Goal: Task Accomplishment & Management: Manage account settings

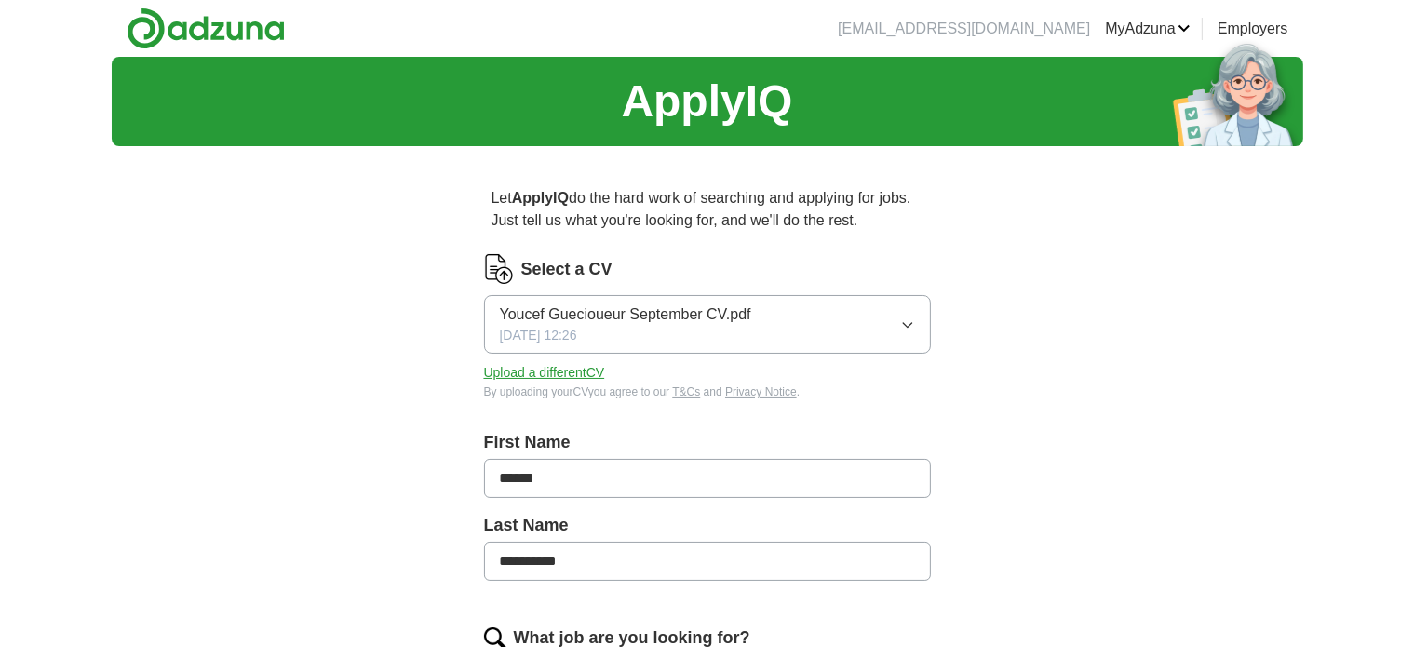
click at [0, 0] on link "ApplyIQ" at bounding box center [0, 0] width 0 height 0
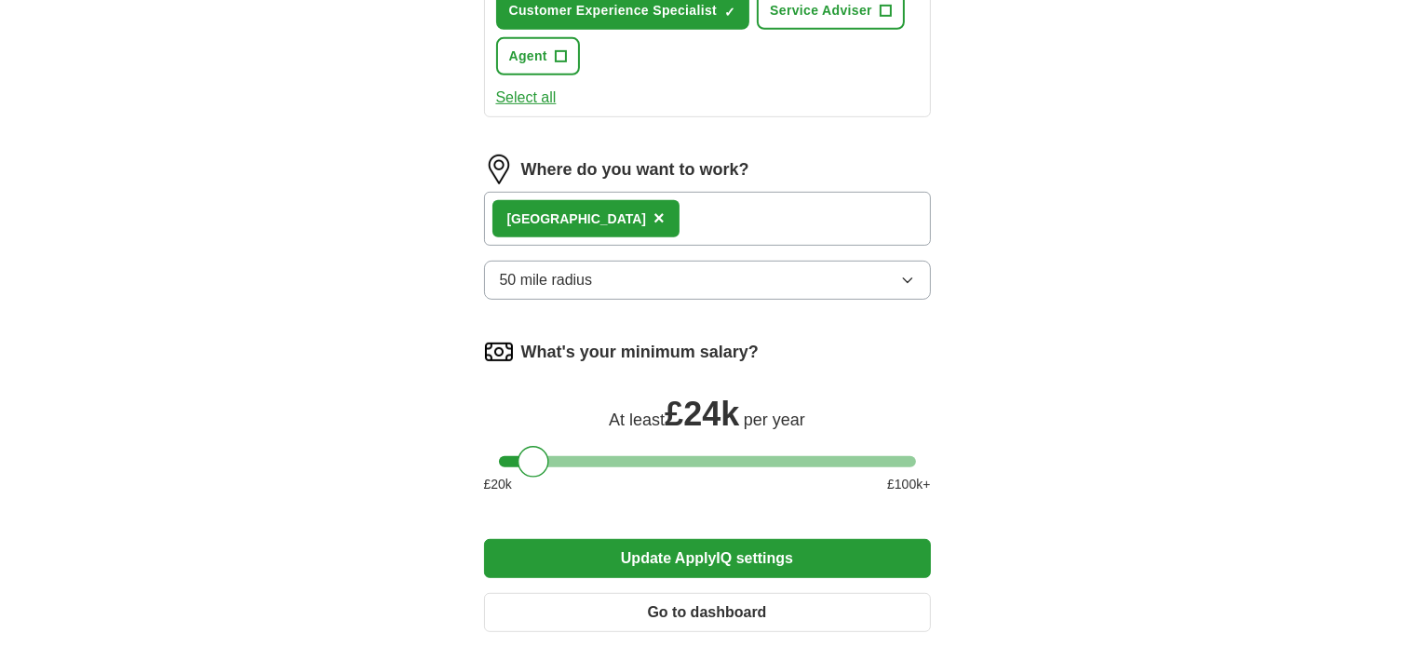
scroll to position [890, 0]
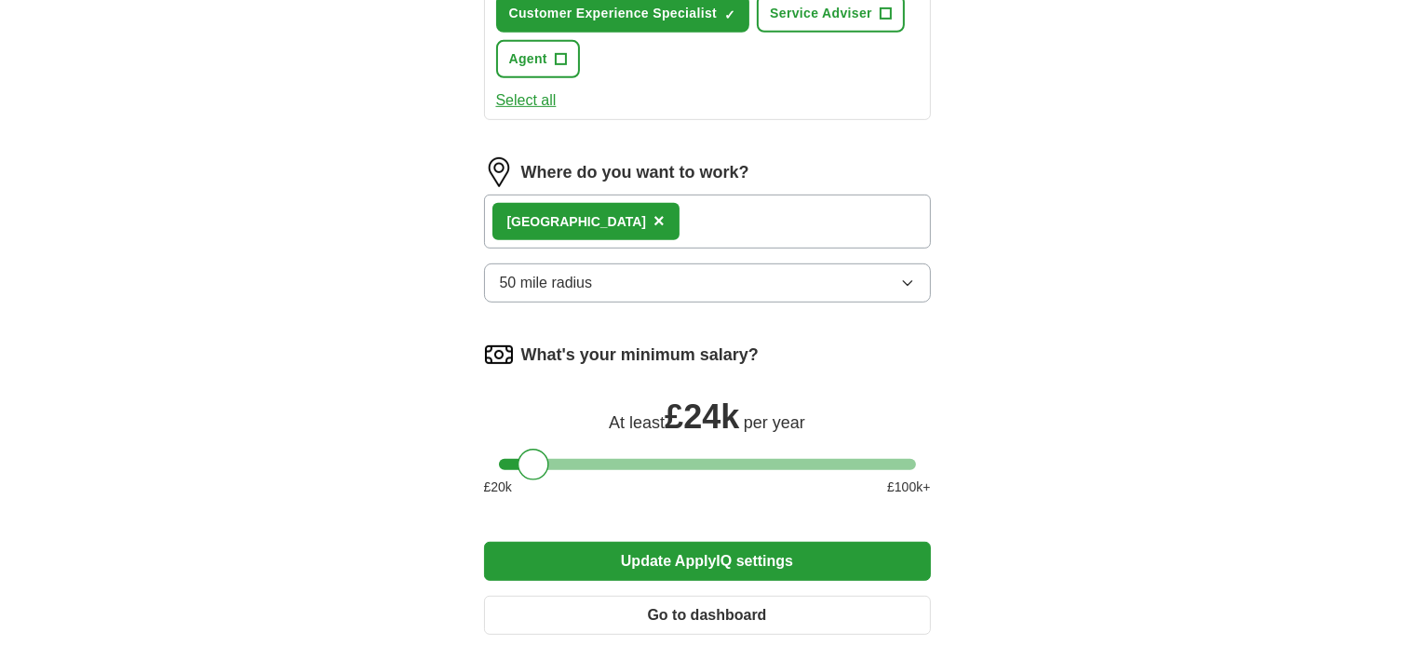
click at [629, 278] on button "50 mile radius" at bounding box center [707, 282] width 447 height 39
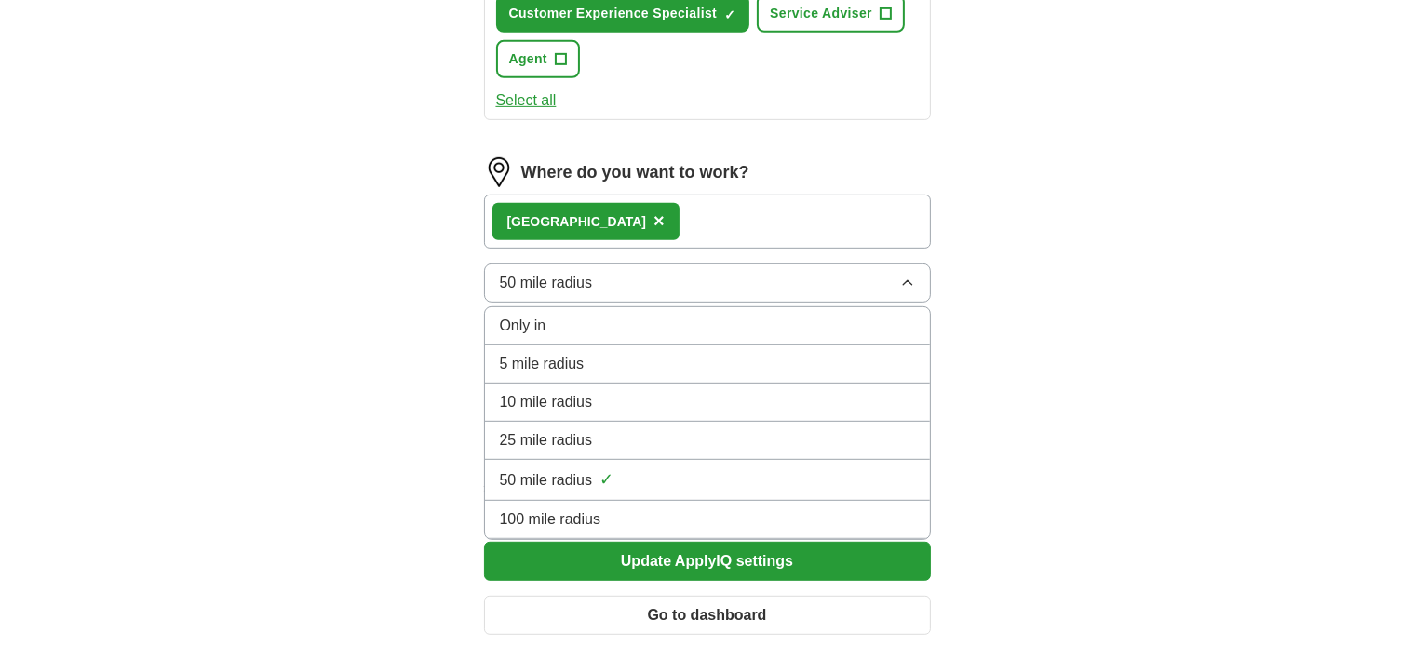
click at [627, 391] on div "10 mile radius" at bounding box center [707, 402] width 415 height 22
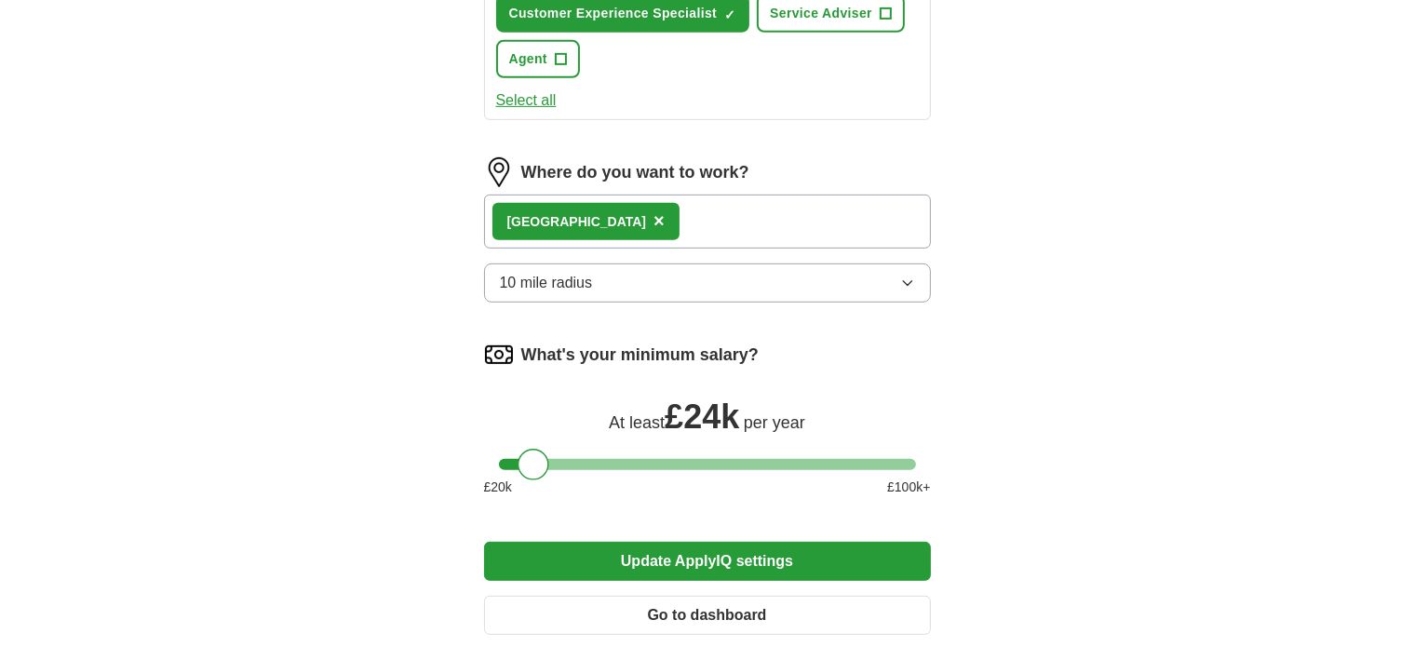
click at [696, 545] on button "Update ApplyIQ settings" at bounding box center [707, 561] width 447 height 39
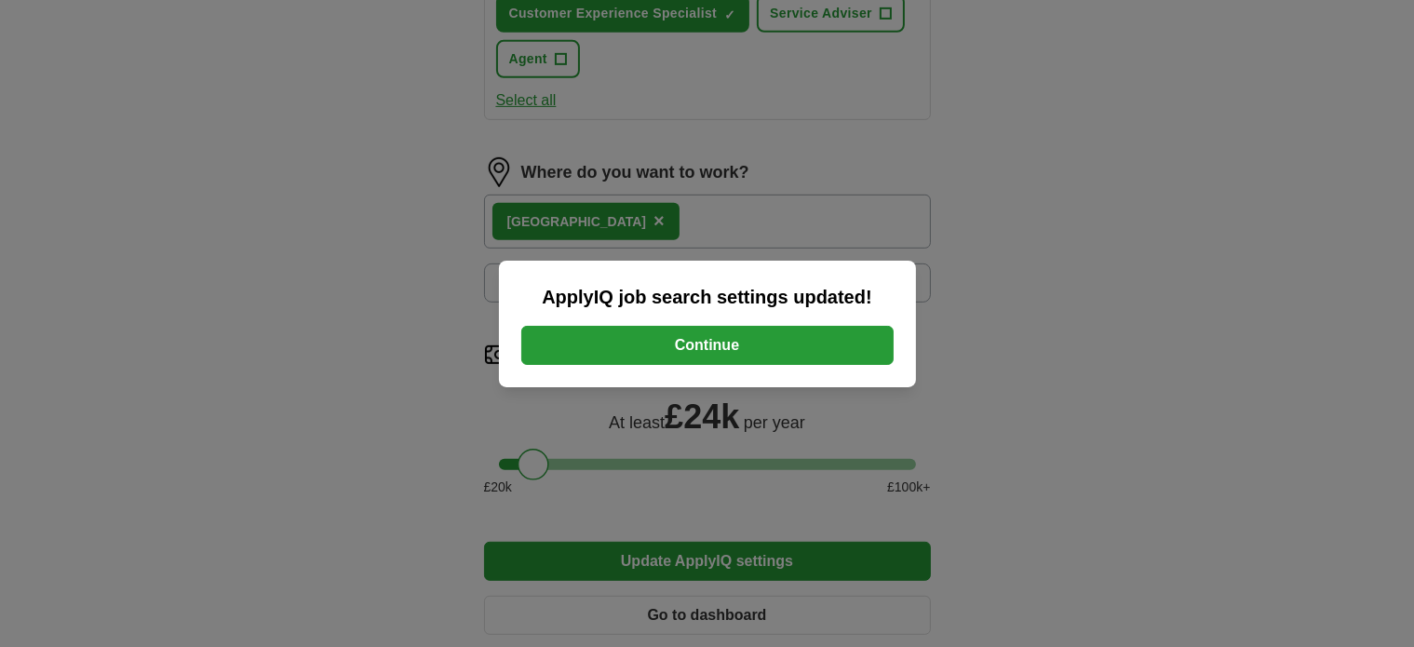
click at [690, 342] on button "Continue" at bounding box center [707, 345] width 372 height 39
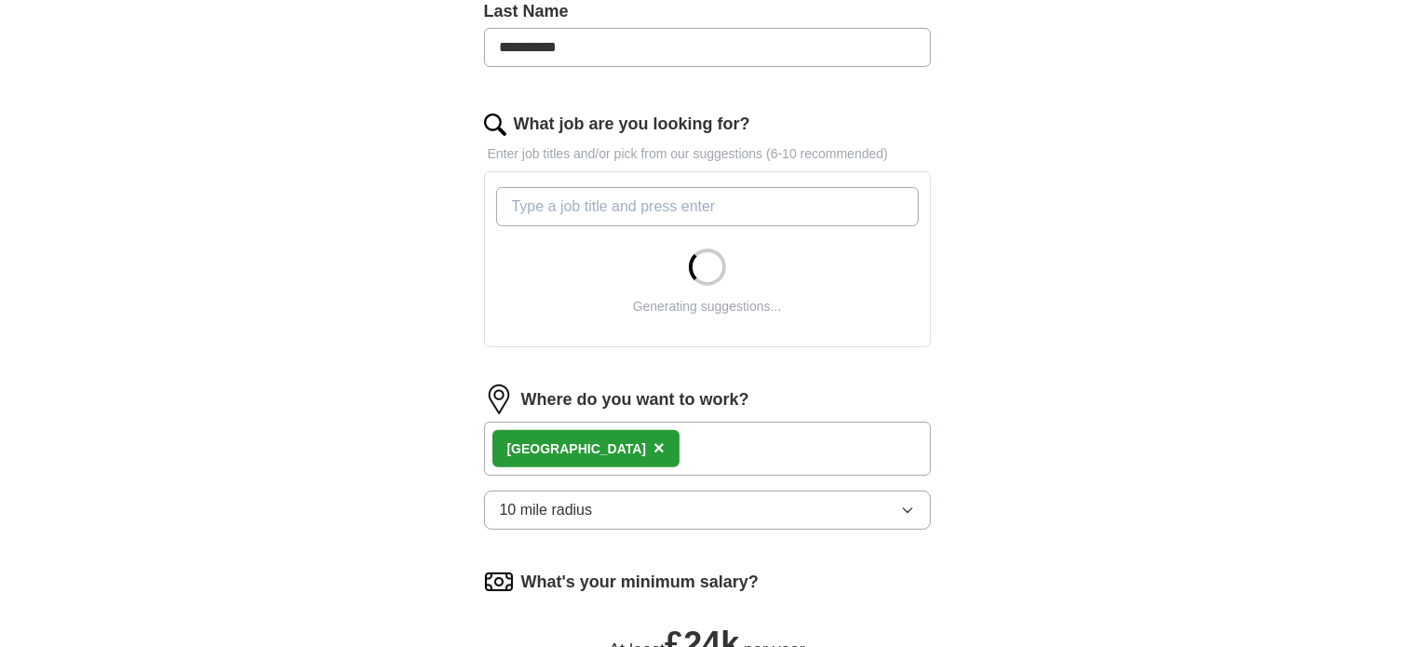
scroll to position [501, 0]
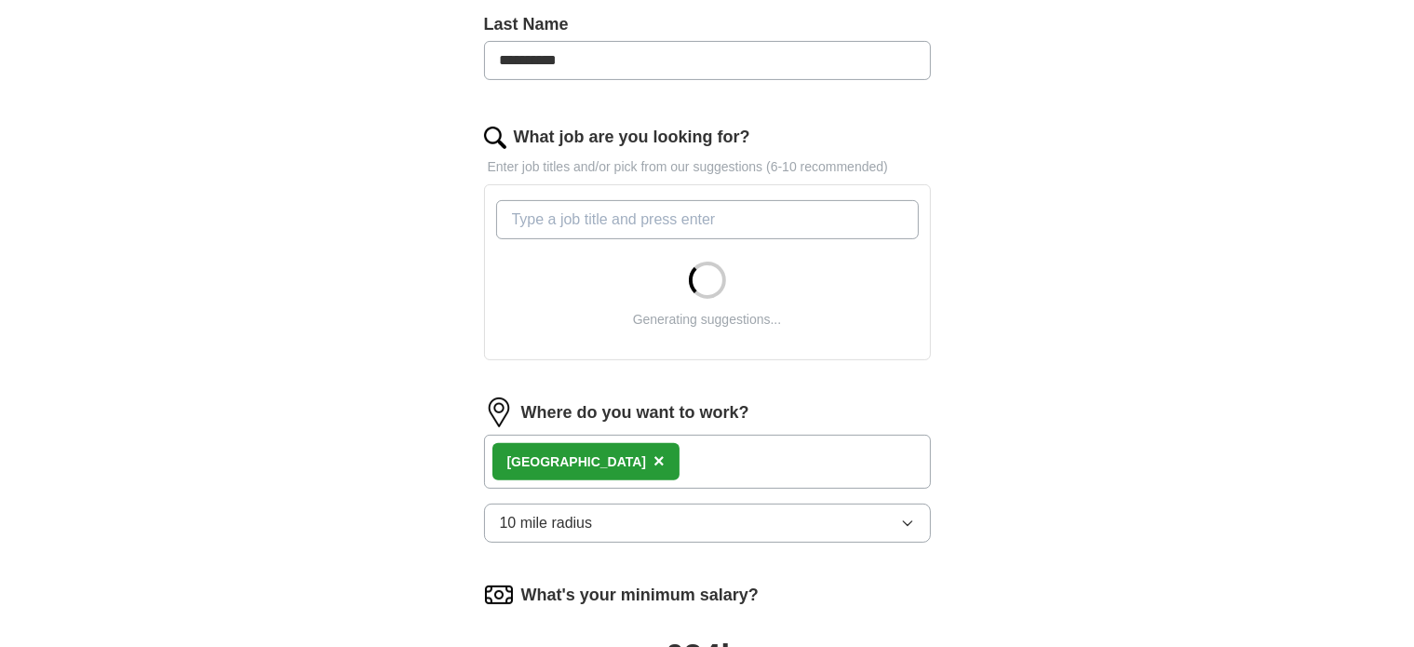
click at [633, 214] on input "What job are you looking for?" at bounding box center [707, 219] width 423 height 39
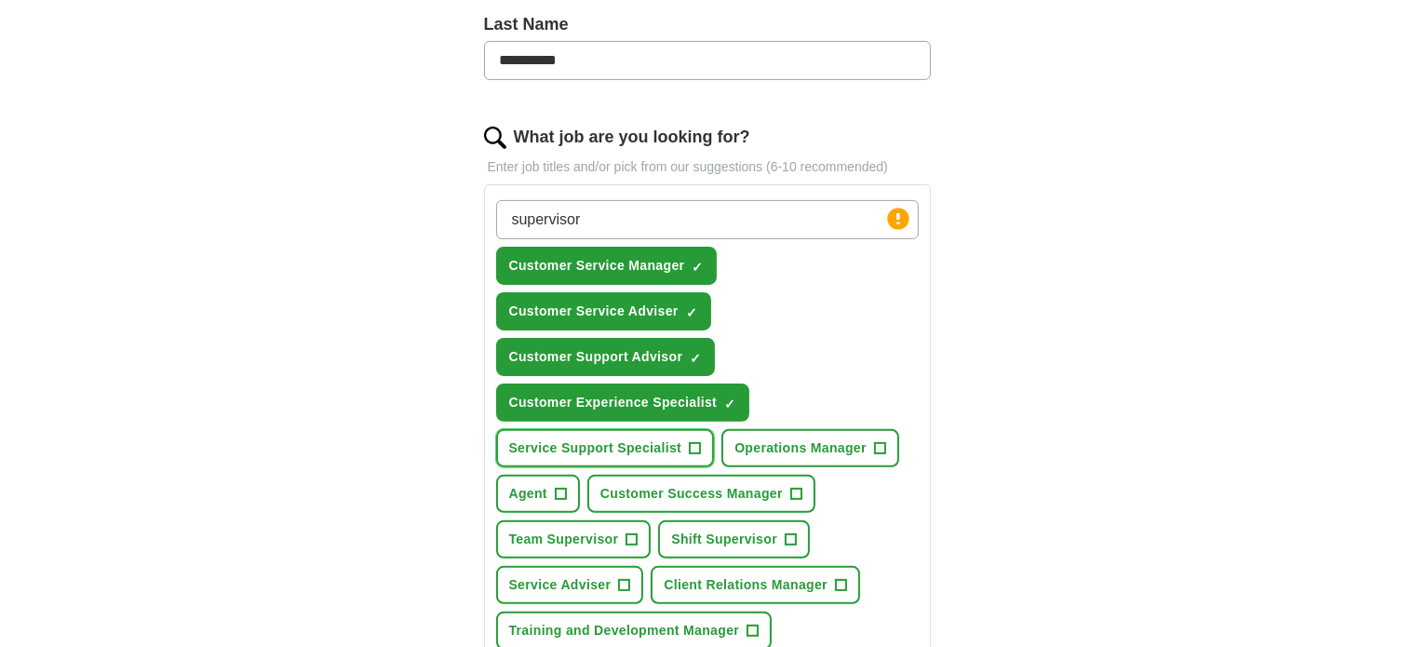
click at [631, 453] on button "Service Support Specialist +" at bounding box center [605, 448] width 219 height 38
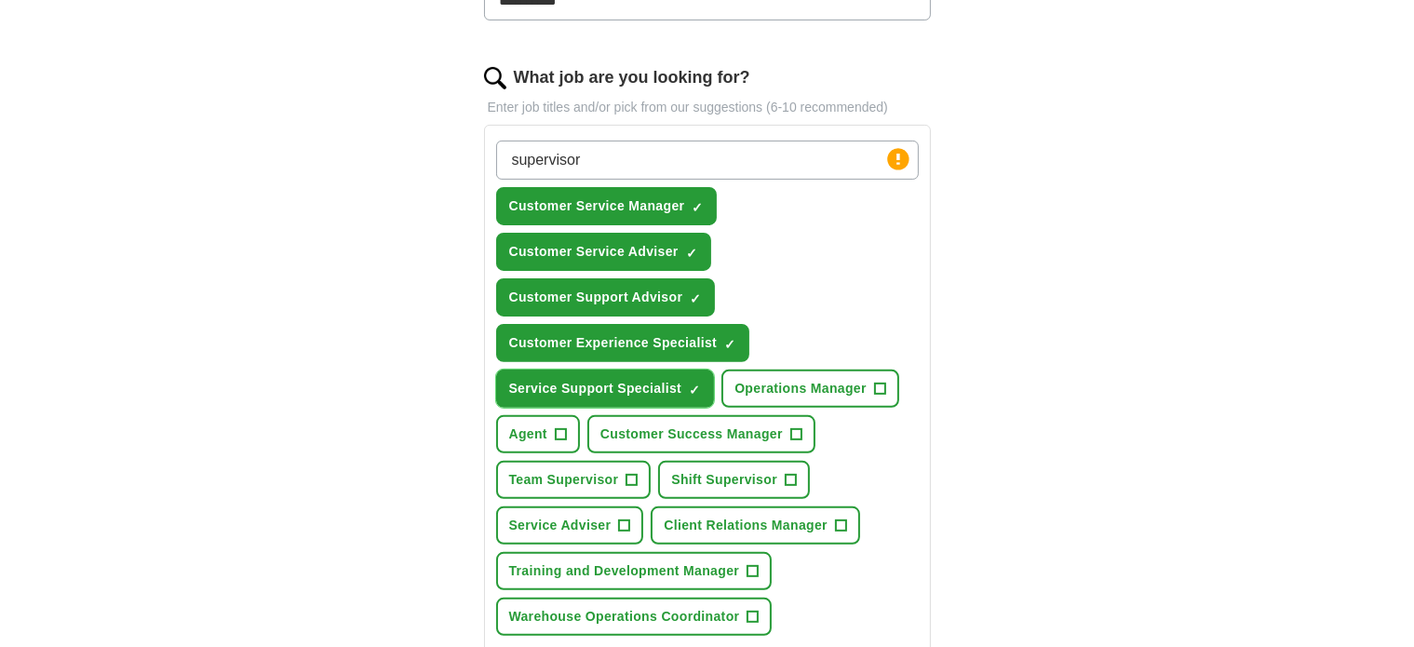
scroll to position [566, 0]
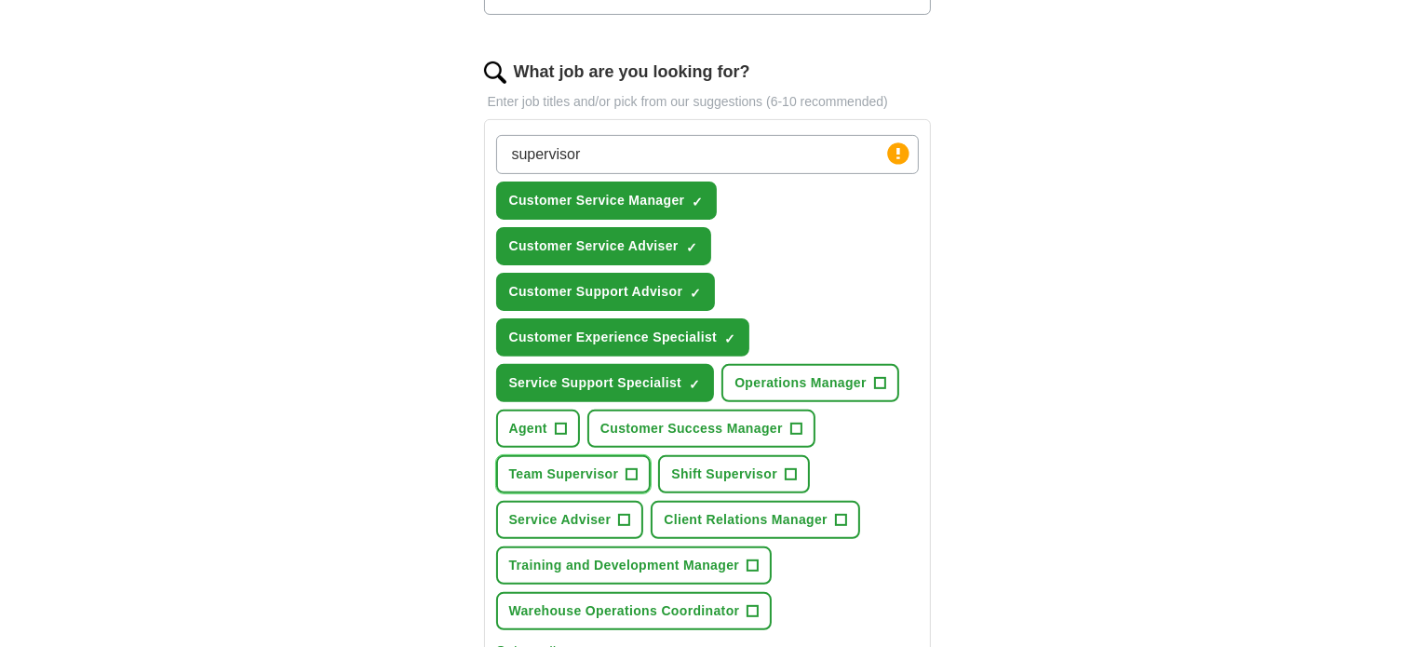
click at [545, 468] on span "Team Supervisor" at bounding box center [564, 474] width 110 height 20
click at [574, 510] on span "Service Adviser" at bounding box center [560, 520] width 102 height 20
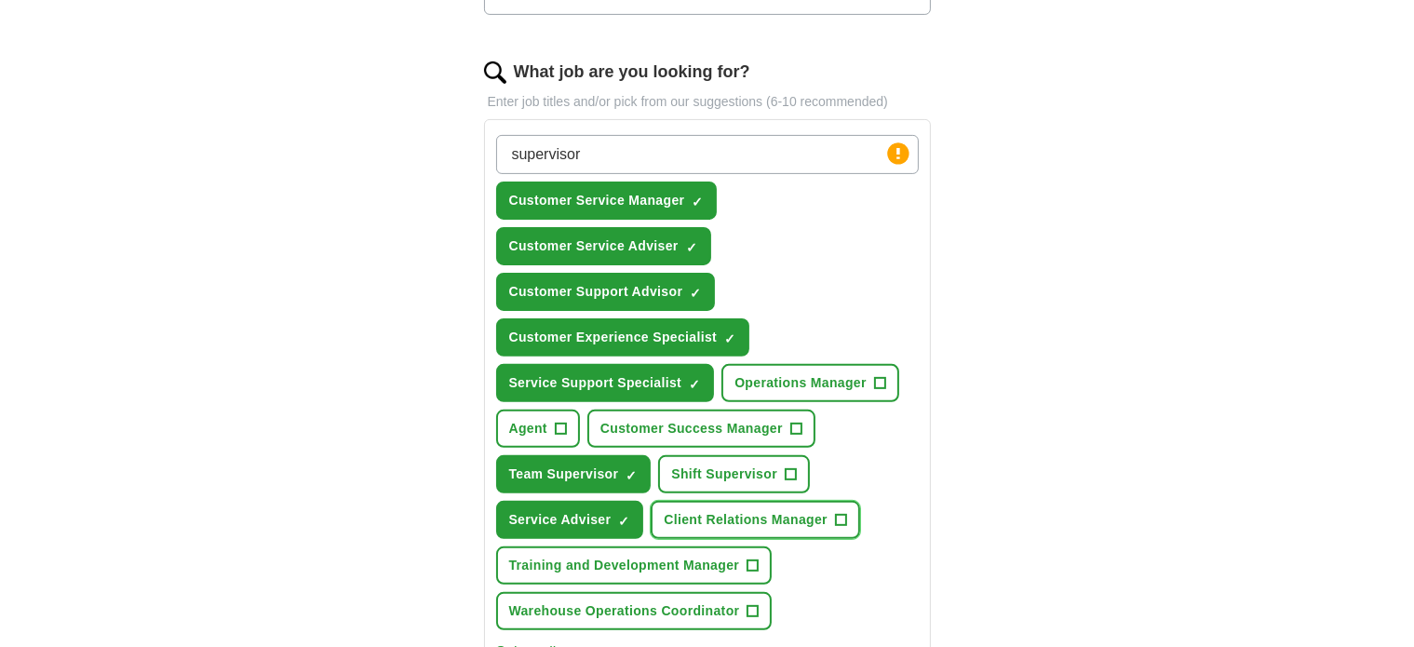
click at [705, 501] on button "Client Relations Manager +" at bounding box center [755, 520] width 209 height 38
drag, startPoint x: 591, startPoint y: 160, endPoint x: 480, endPoint y: 152, distance: 111.1
click at [480, 152] on div "**********" at bounding box center [707, 407] width 596 height 1625
type input "warehouse"
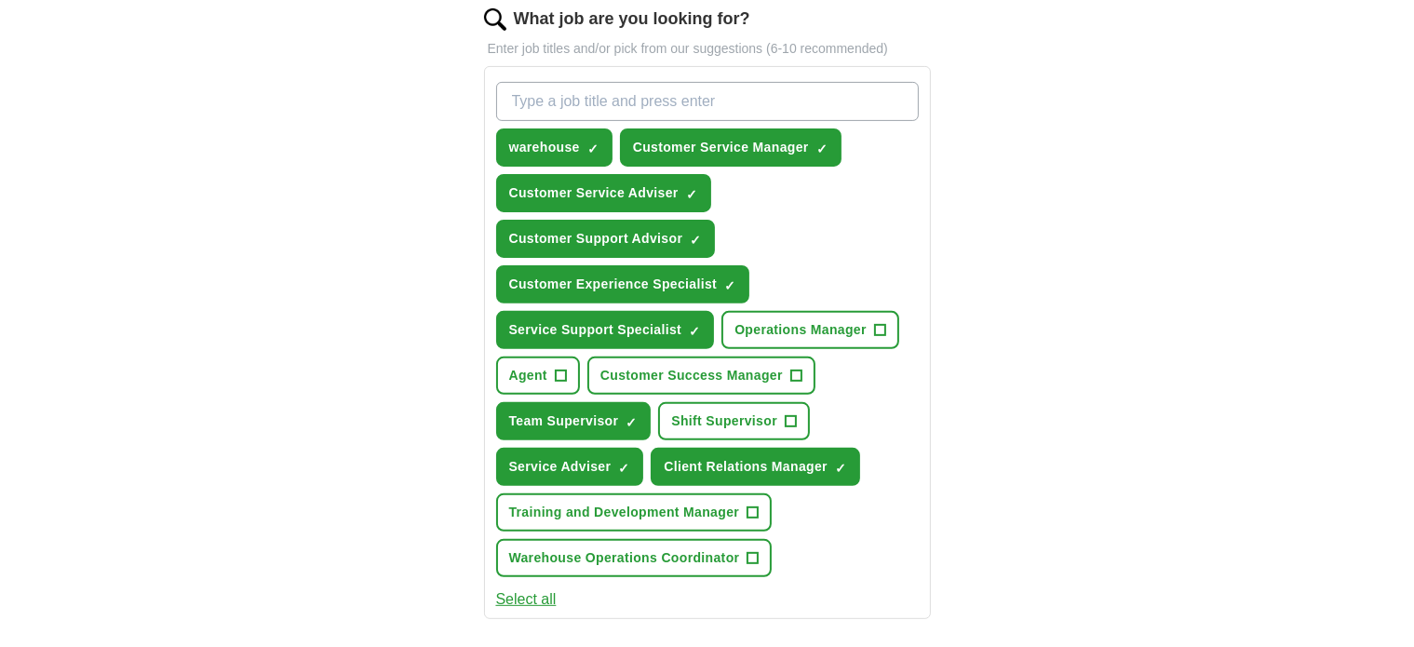
scroll to position [625, 0]
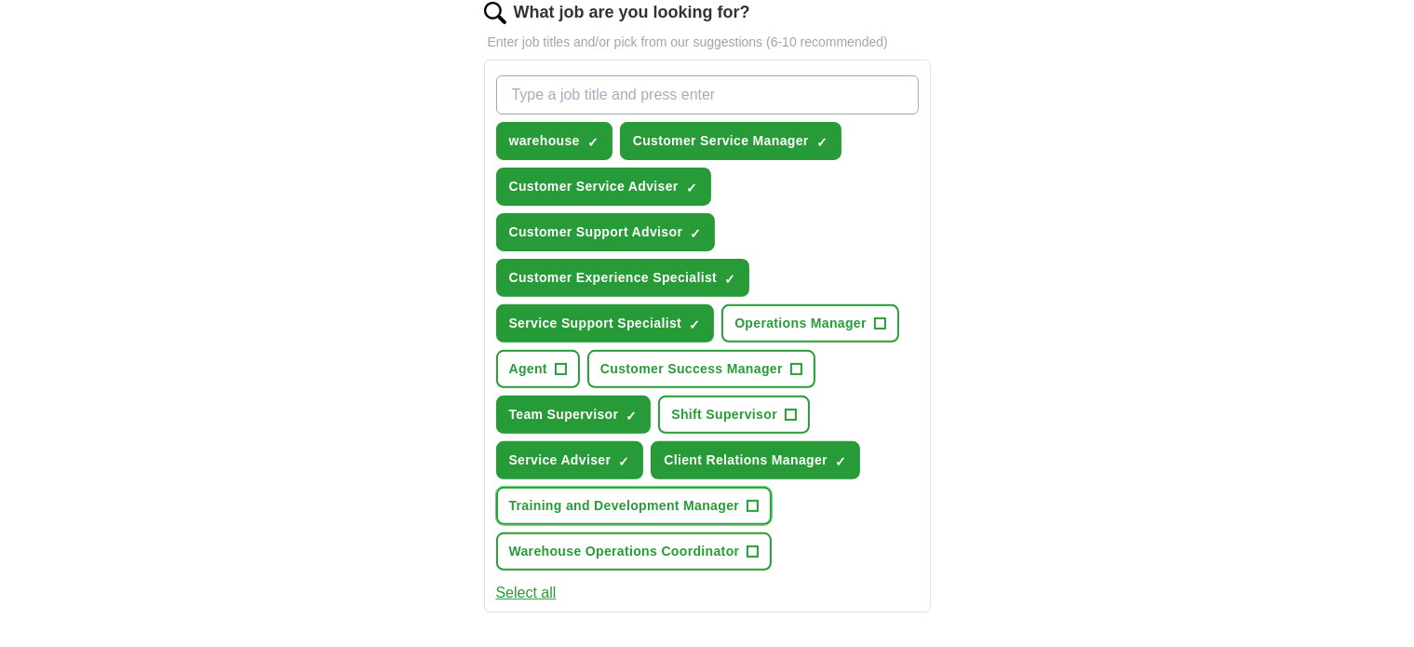
click at [640, 496] on span "Training and Development Manager" at bounding box center [624, 506] width 231 height 20
click at [532, 582] on button "Select all" at bounding box center [526, 593] width 60 height 22
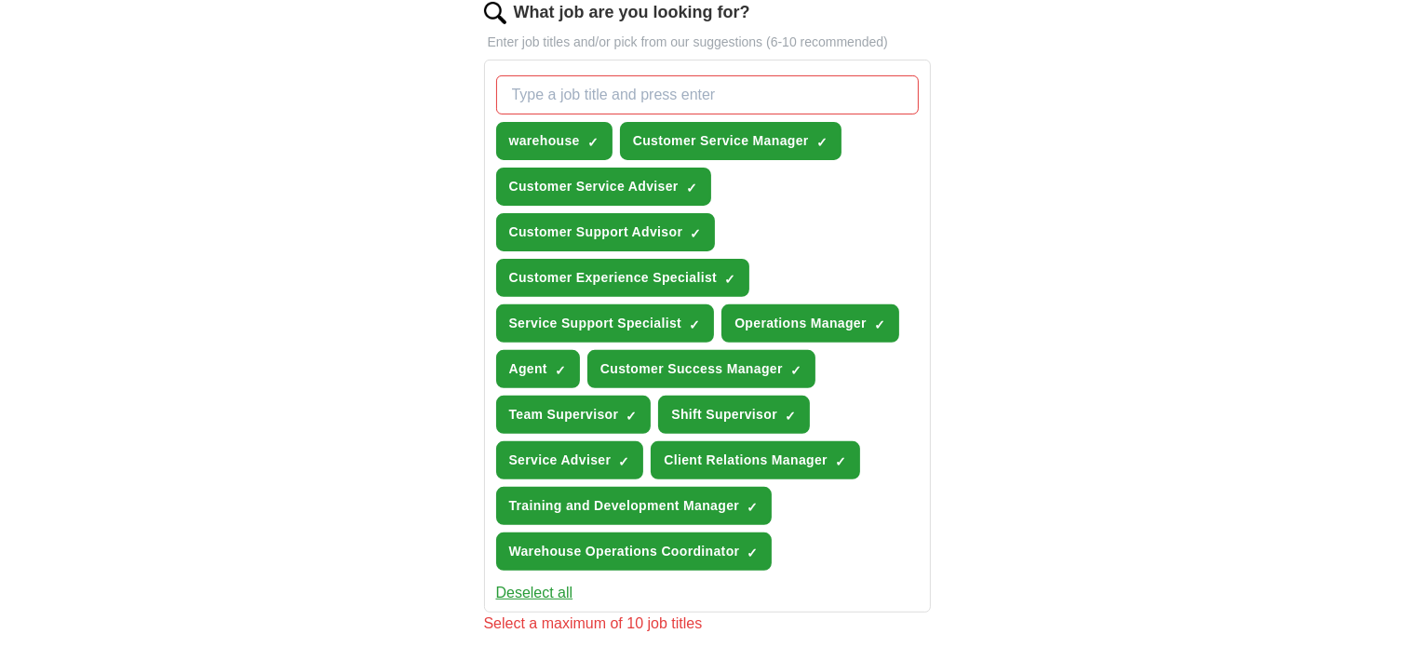
scroll to position [750, 0]
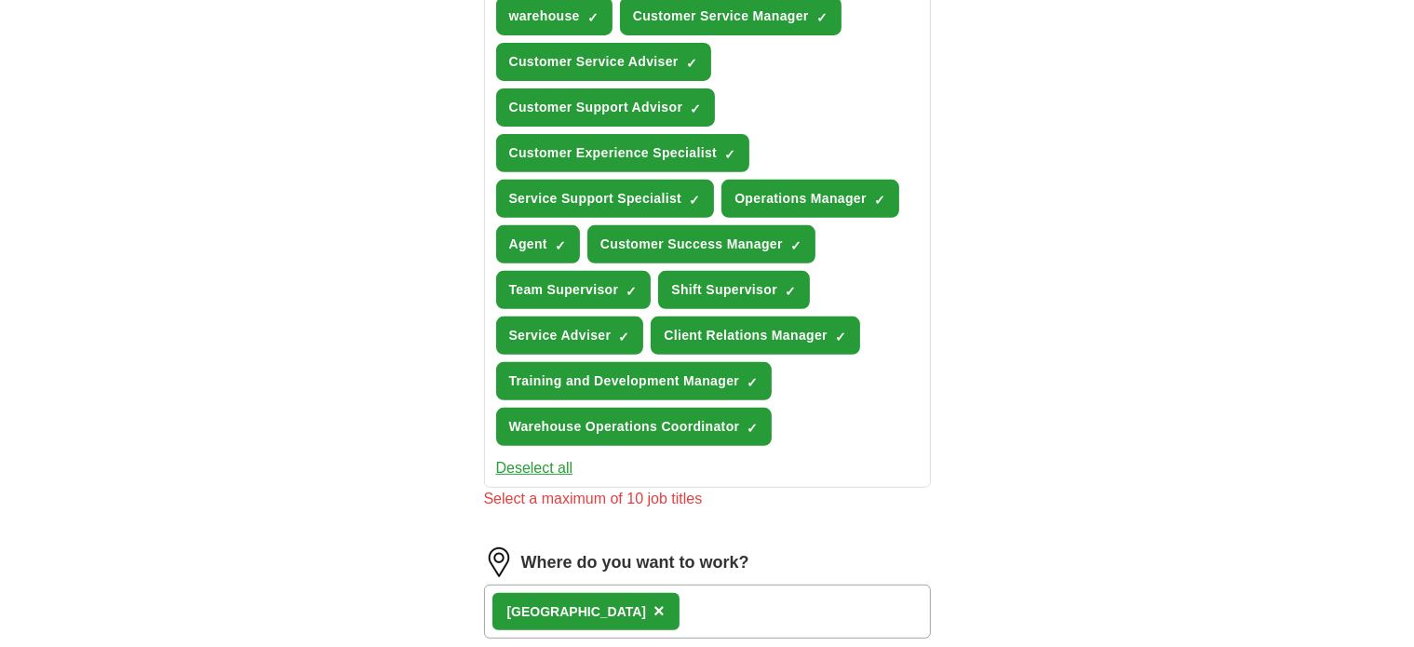
click at [530, 457] on button "Deselect all" at bounding box center [534, 468] width 77 height 22
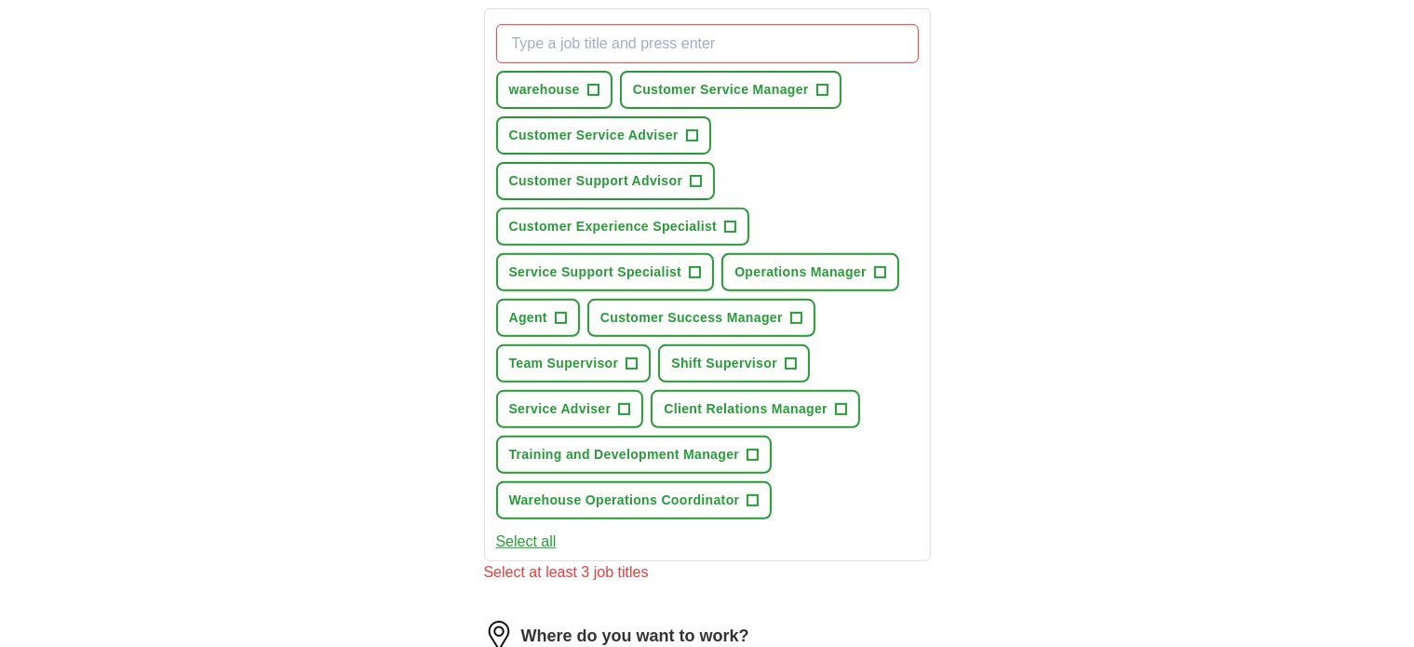
scroll to position [676, 0]
click at [597, 128] on span "Customer Service Adviser" at bounding box center [593, 137] width 169 height 20
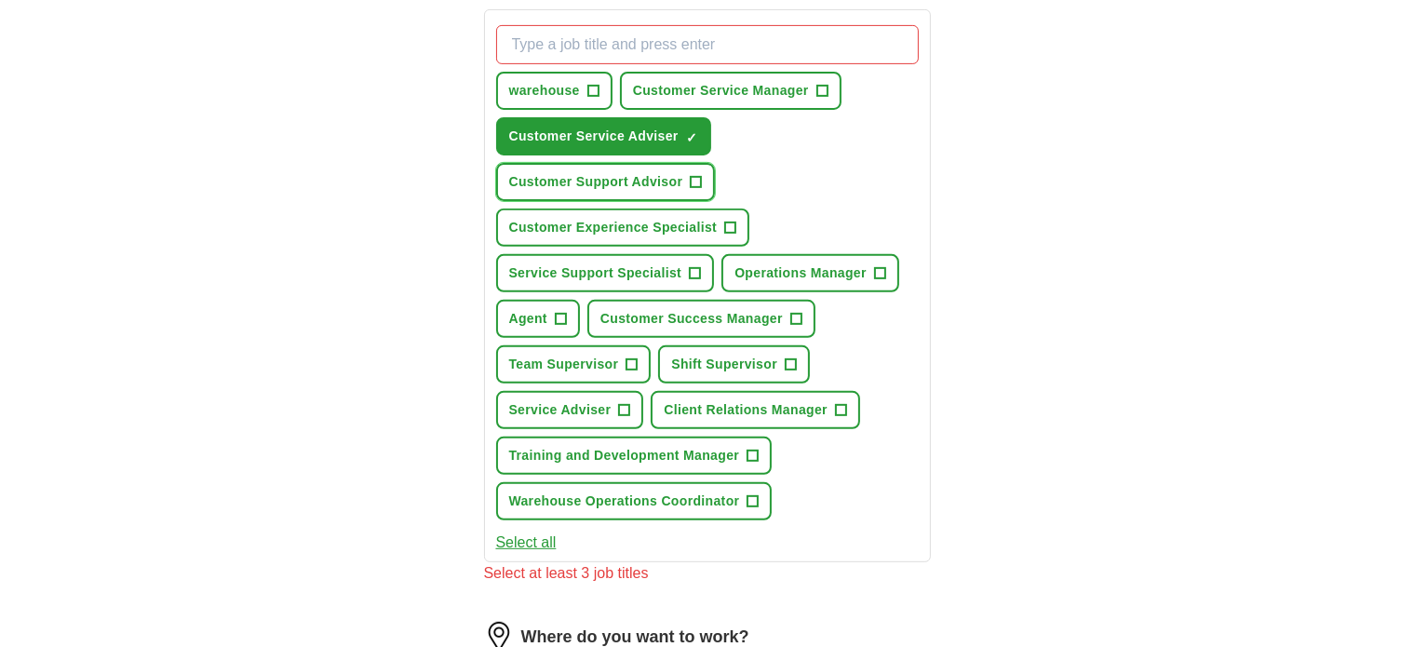
click at [651, 178] on span "Customer Support Advisor" at bounding box center [596, 182] width 174 height 20
click at [672, 218] on span "Customer Experience Specialist" at bounding box center [613, 228] width 208 height 20
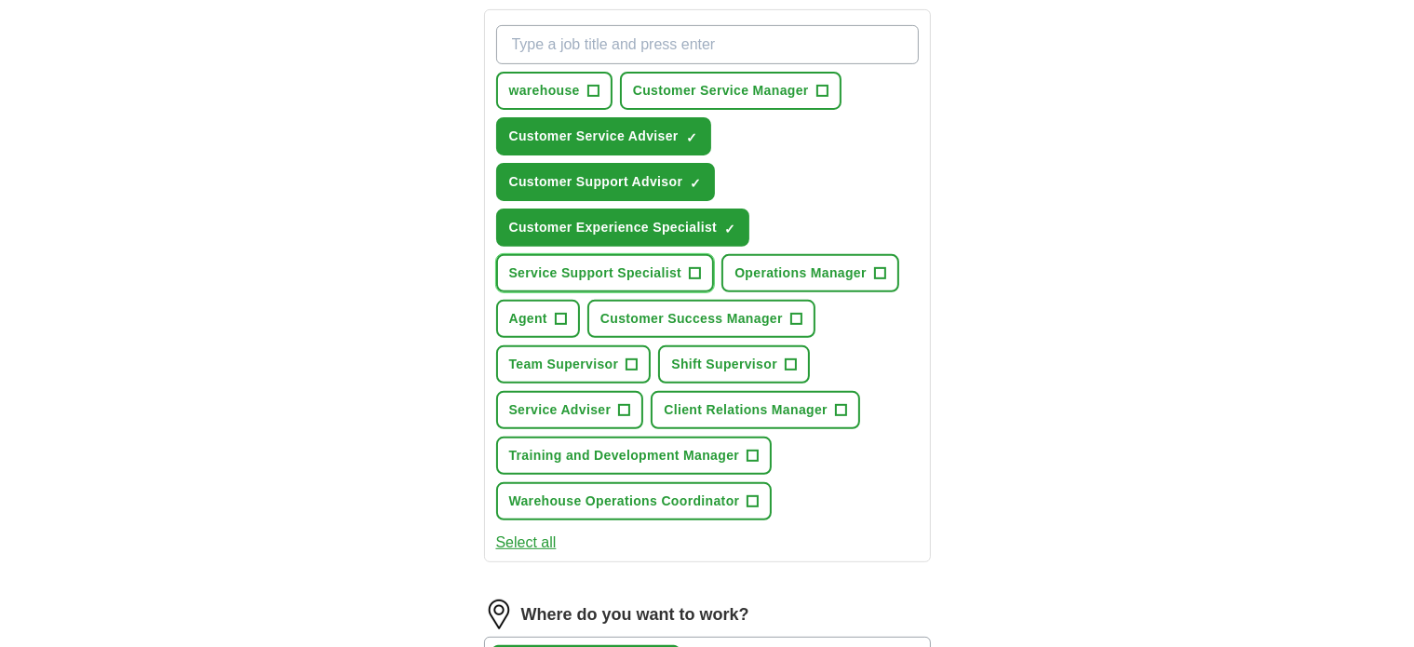
click at [672, 256] on button "Service Support Specialist +" at bounding box center [605, 273] width 219 height 38
click at [648, 309] on span "Customer Success Manager" at bounding box center [691, 319] width 182 height 20
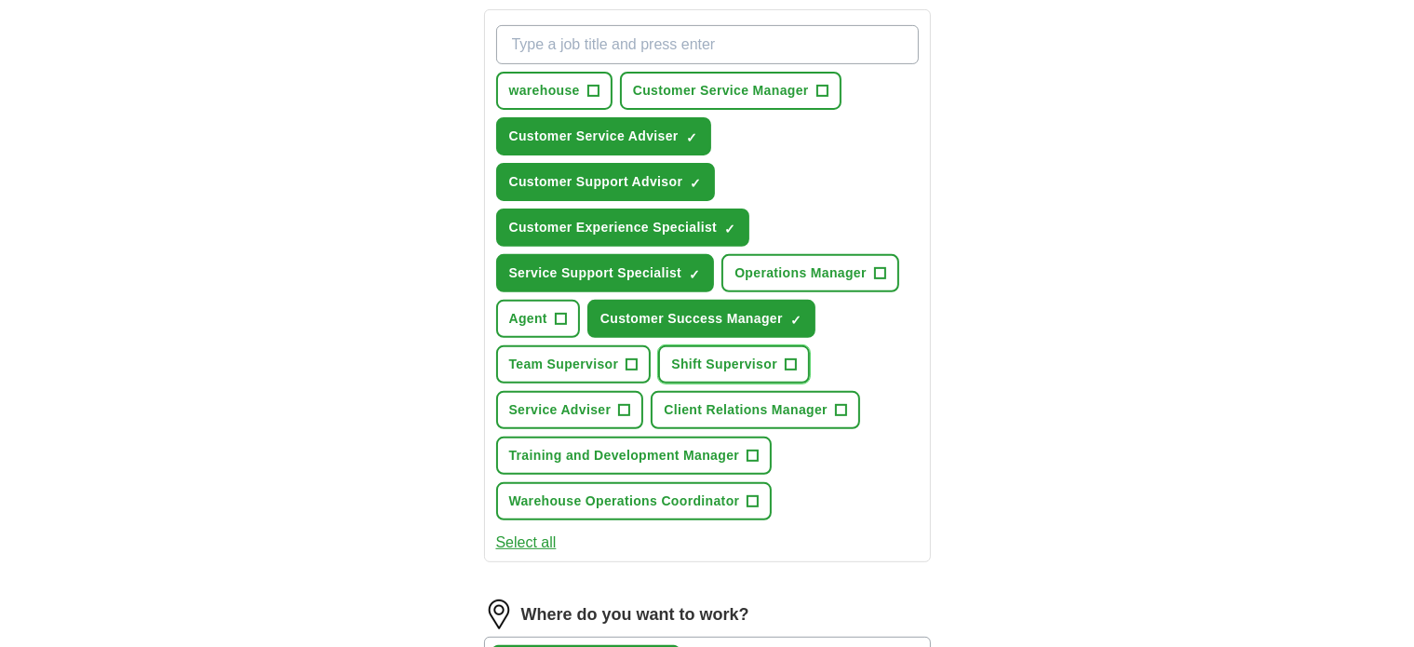
click at [707, 355] on span "Shift Supervisor" at bounding box center [724, 365] width 106 height 20
click at [598, 358] on span "Team Supervisor" at bounding box center [564, 365] width 110 height 20
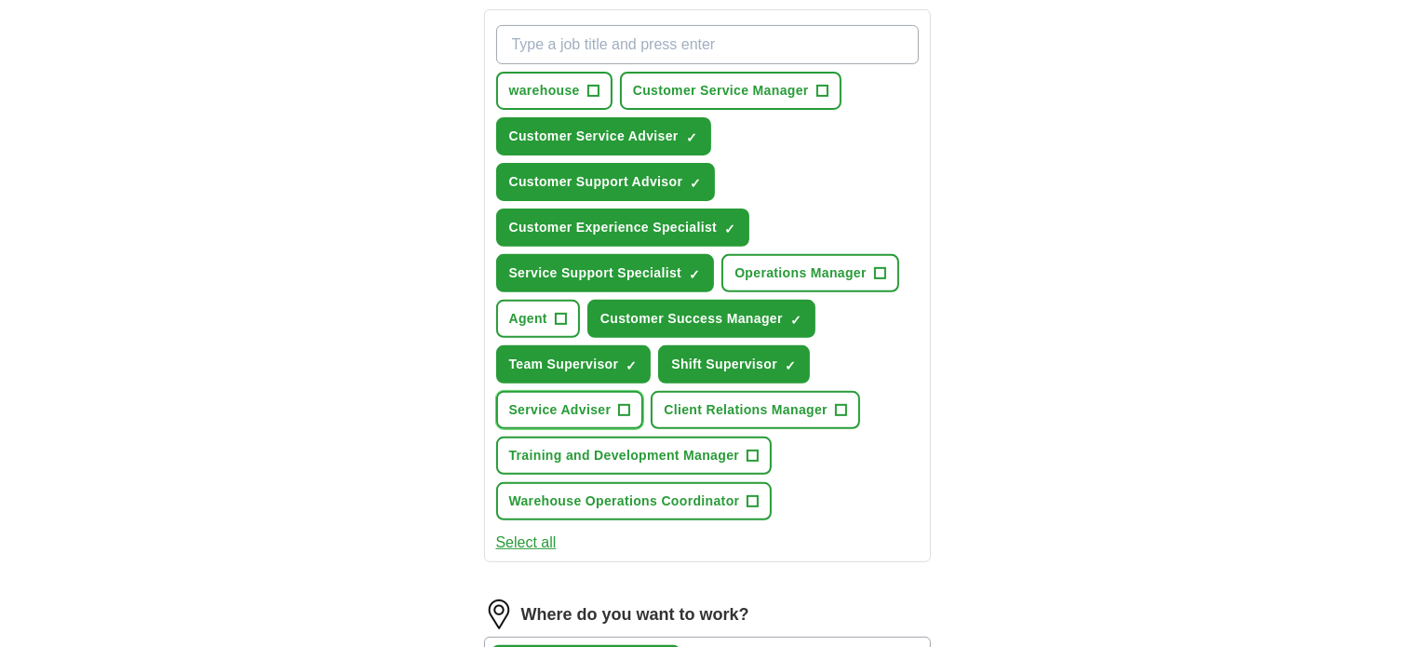
click at [610, 402] on span "Service Adviser" at bounding box center [560, 410] width 102 height 20
click at [679, 409] on span "Client Relations Manager" at bounding box center [746, 410] width 164 height 20
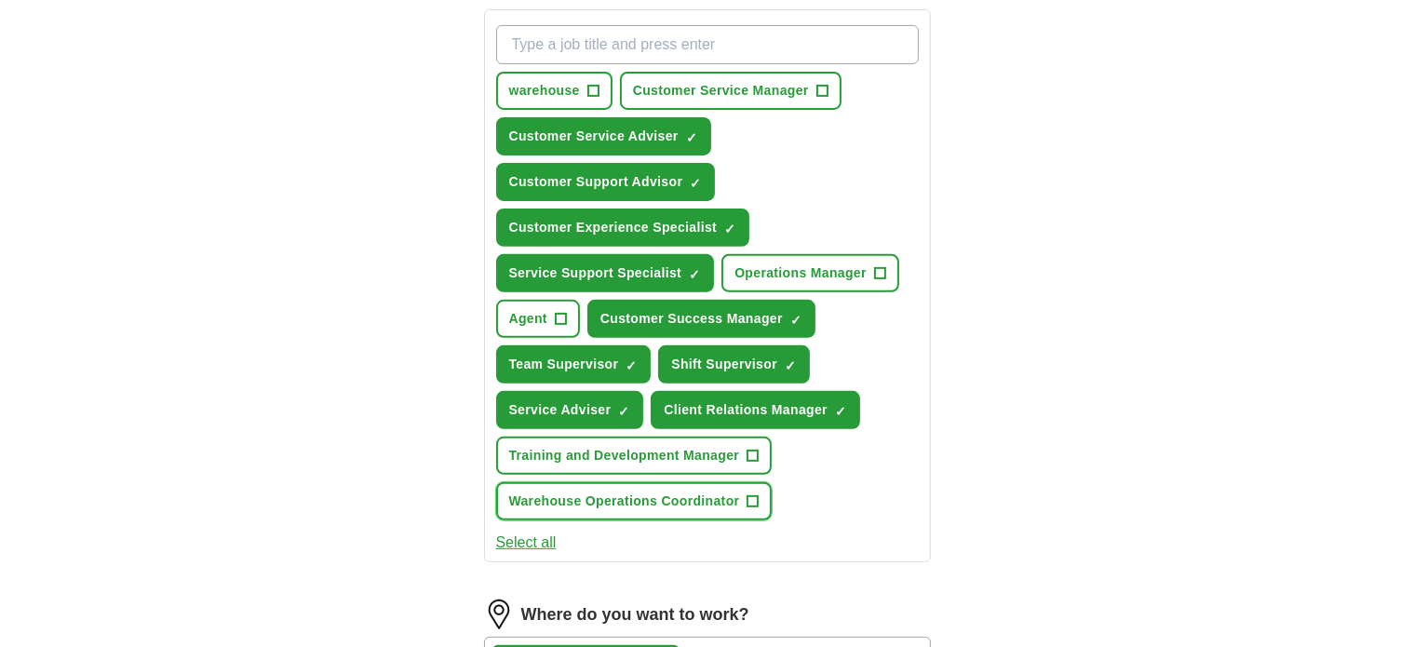
click at [664, 482] on button "Warehouse Operations Coordinator +" at bounding box center [634, 501] width 276 height 38
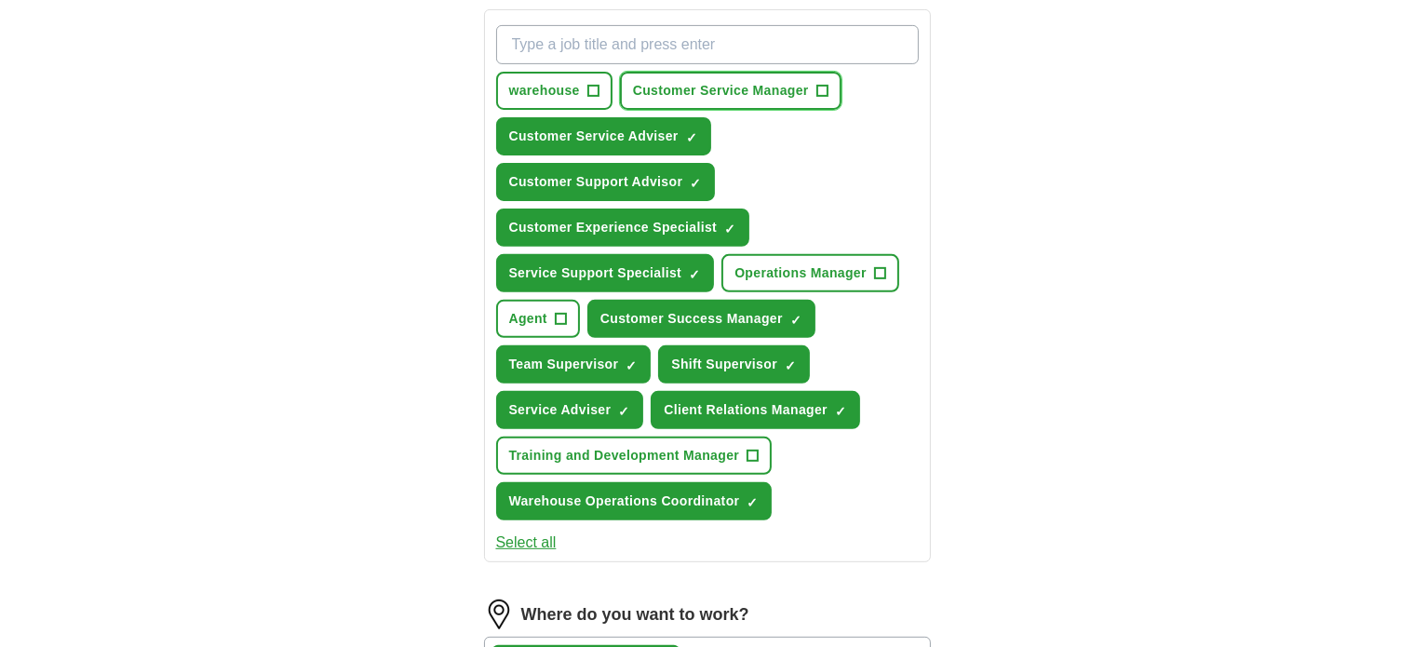
click at [706, 88] on span "Customer Service Manager" at bounding box center [721, 91] width 176 height 20
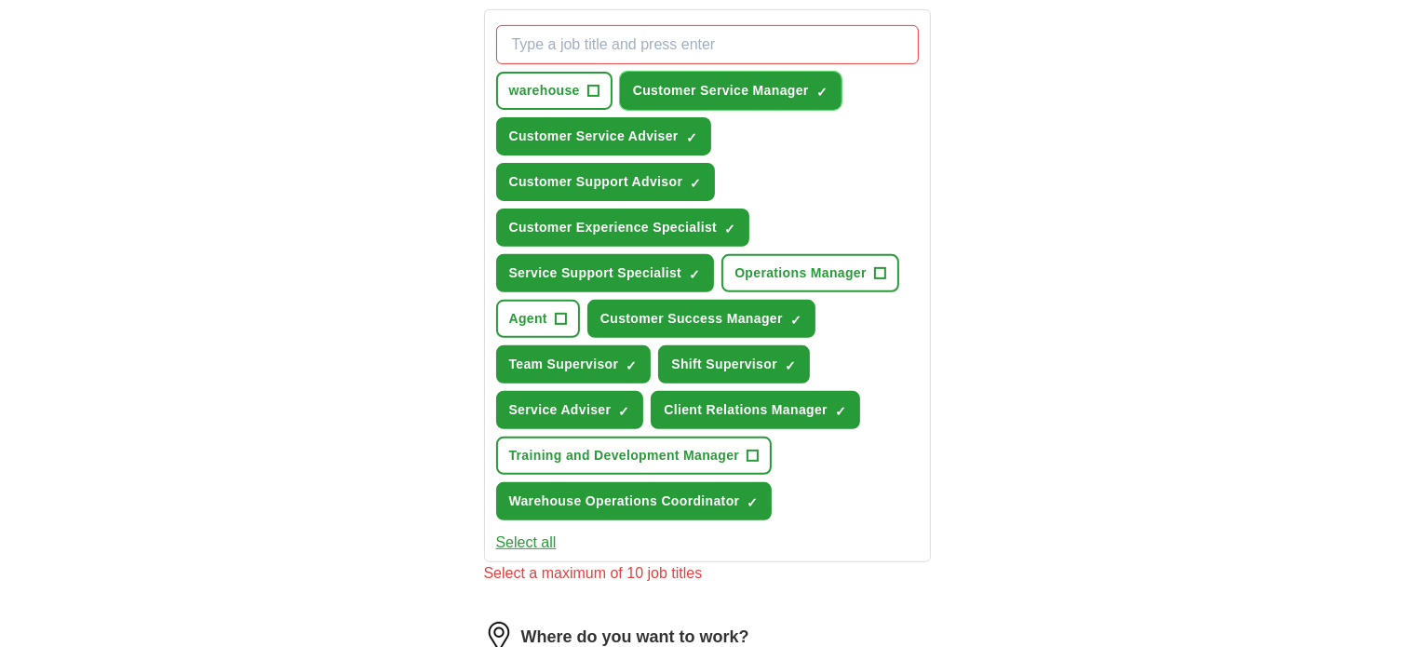
click at [706, 88] on span "Customer Service Manager" at bounding box center [721, 91] width 176 height 20
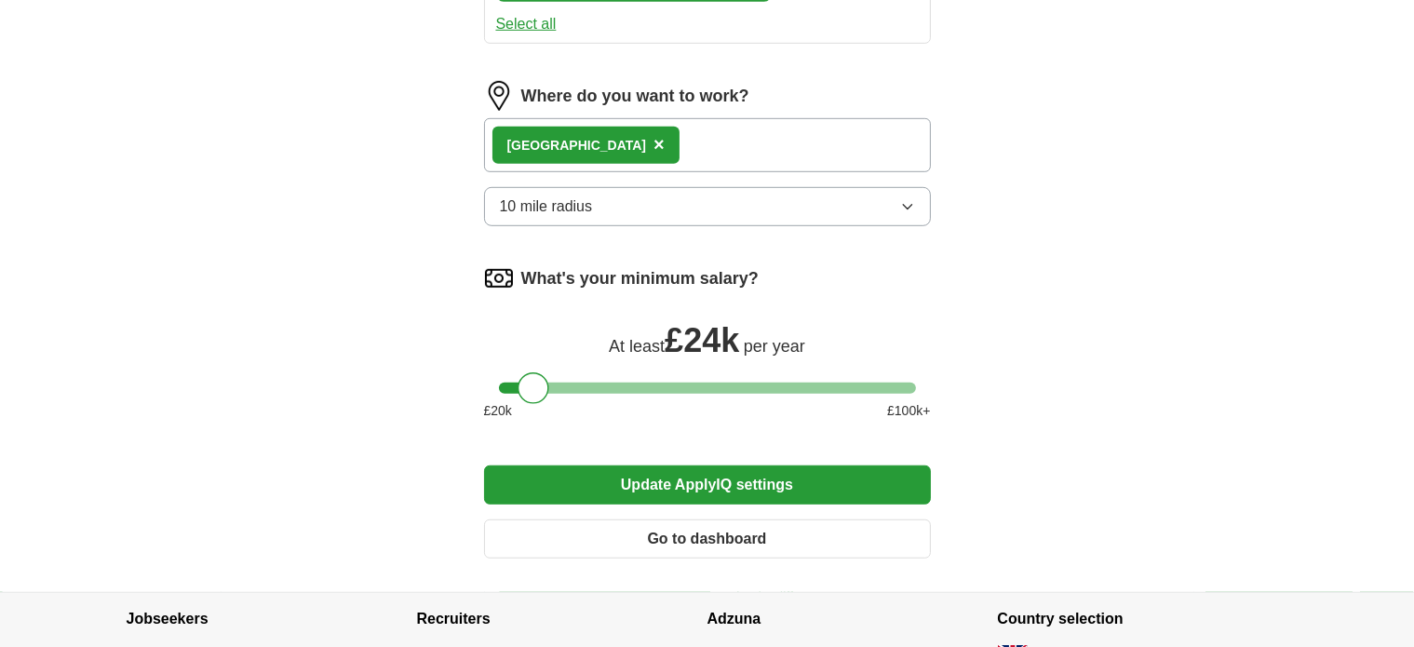
scroll to position [1198, 0]
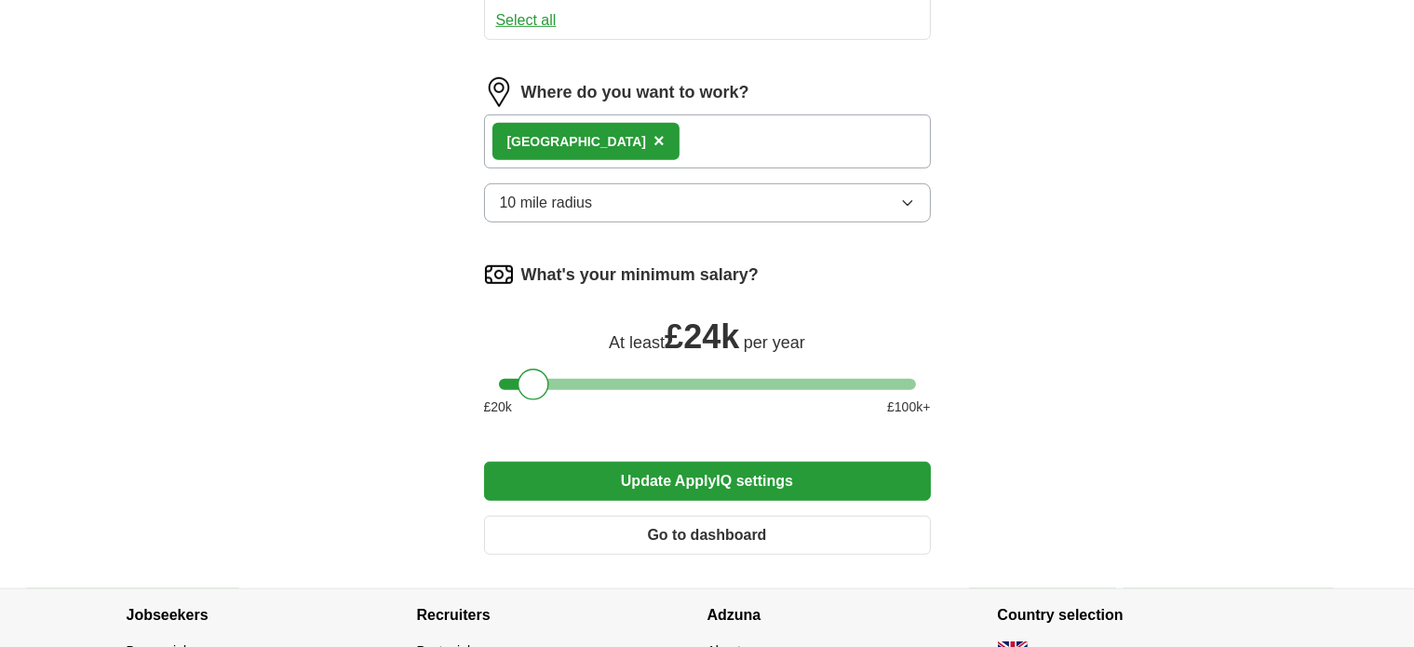
click at [648, 473] on button "Update ApplyIQ settings" at bounding box center [707, 481] width 447 height 39
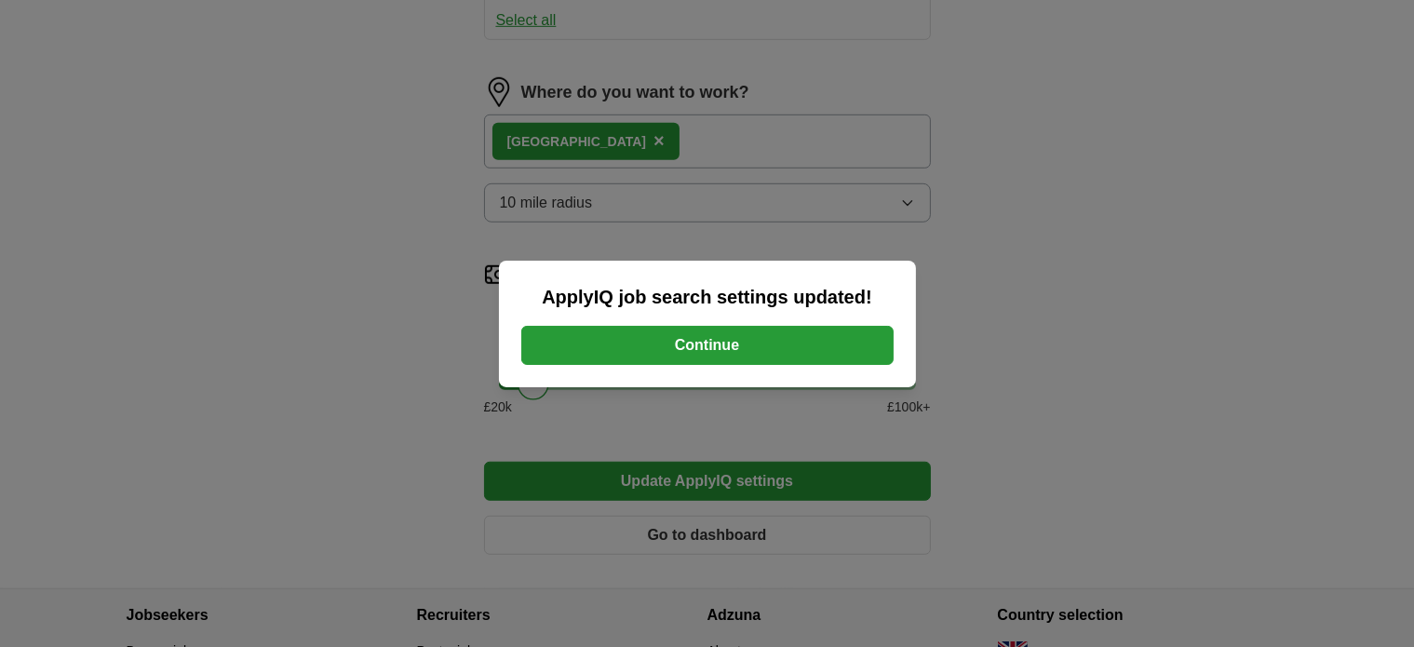
drag, startPoint x: 656, startPoint y: 367, endPoint x: 623, endPoint y: 337, distance: 44.8
click at [623, 337] on div "ApplyIQ job search settings updated! Continue" at bounding box center [707, 324] width 417 height 127
click at [623, 337] on button "Continue" at bounding box center [707, 345] width 372 height 39
